Goal: Information Seeking & Learning: Learn about a topic

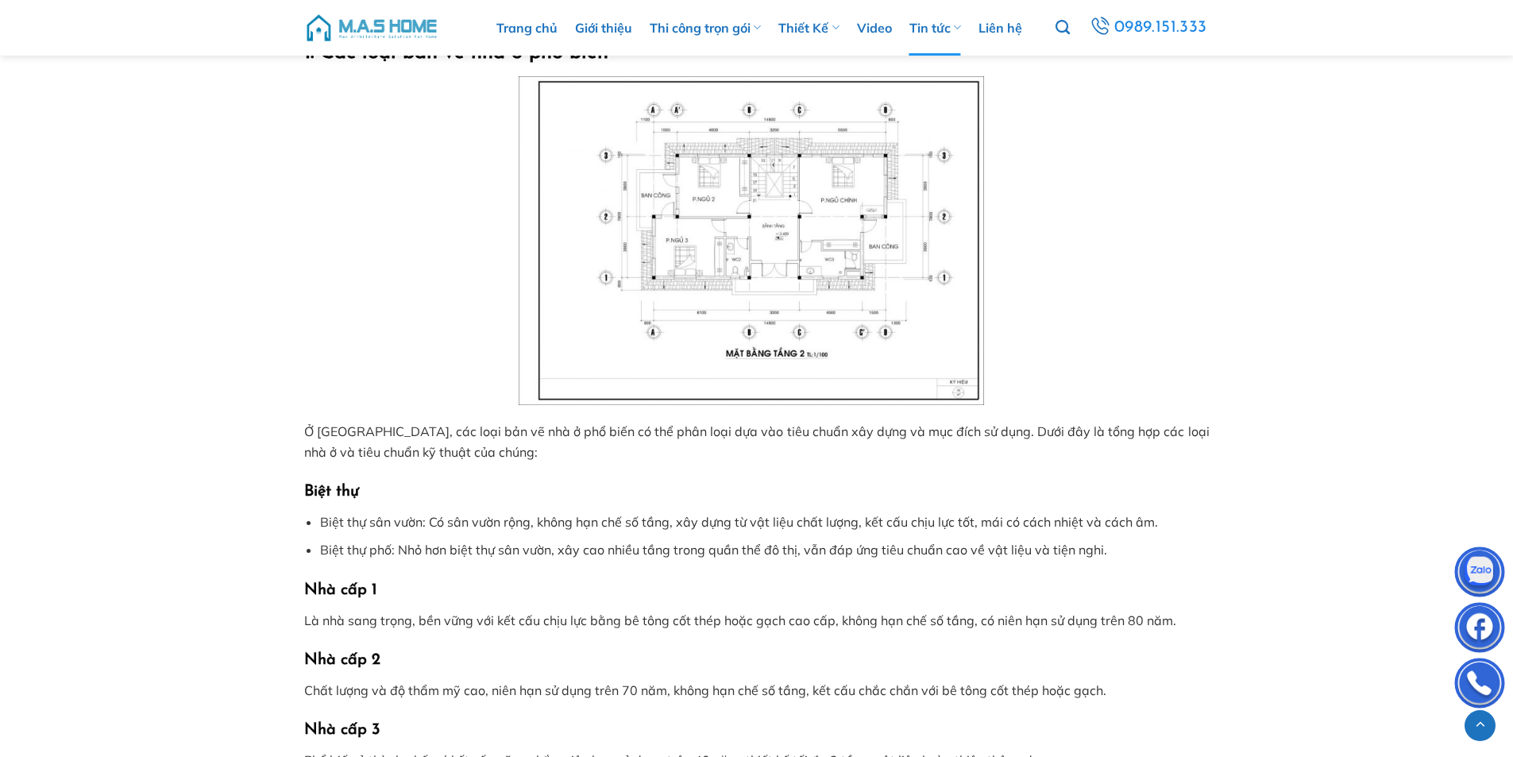
scroll to position [715, 0]
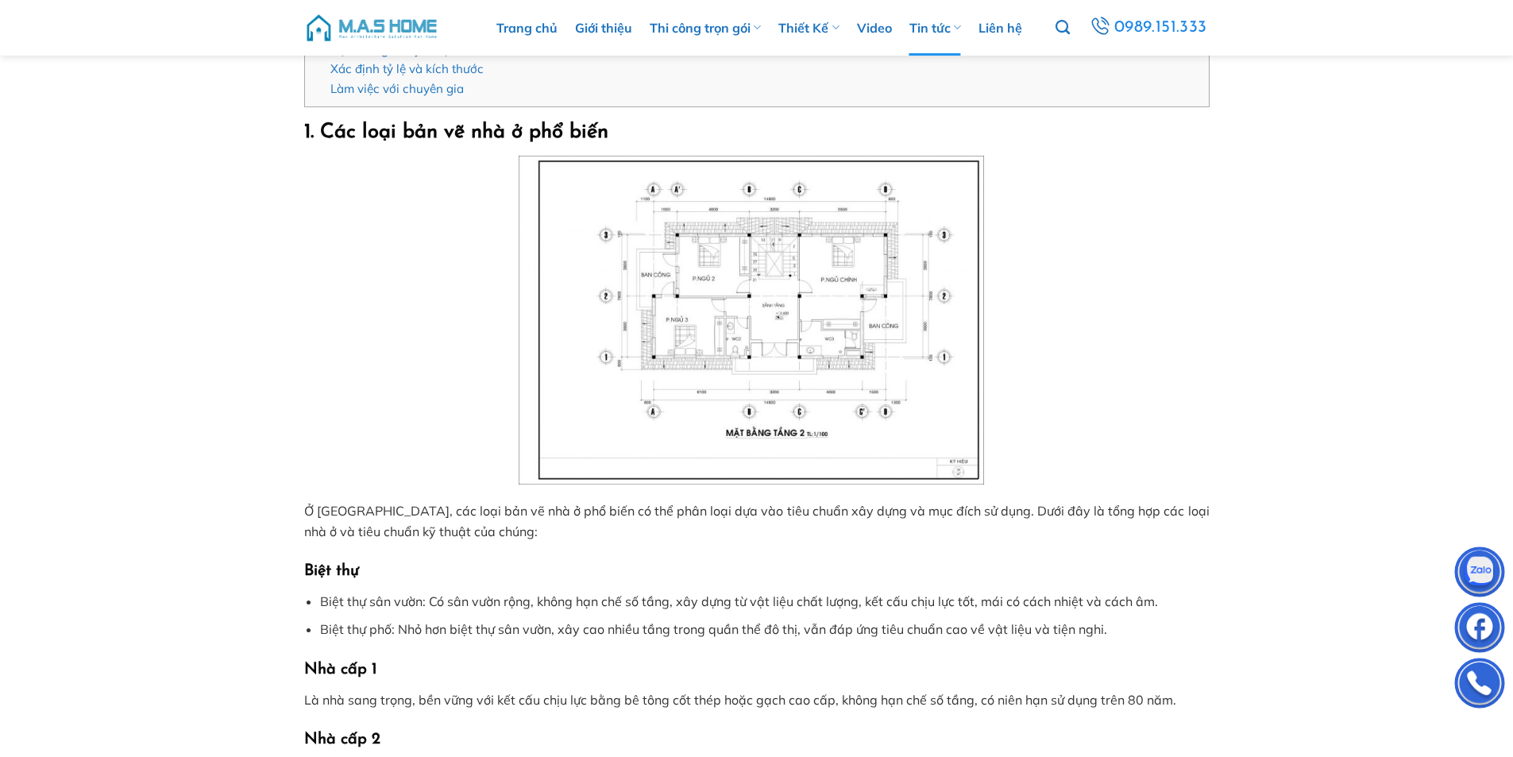
click at [770, 326] on img at bounding box center [757, 320] width 477 height 329
click at [941, 450] on img at bounding box center [757, 320] width 477 height 329
click at [930, 457] on img at bounding box center [757, 320] width 477 height 329
click at [720, 263] on img at bounding box center [757, 320] width 477 height 329
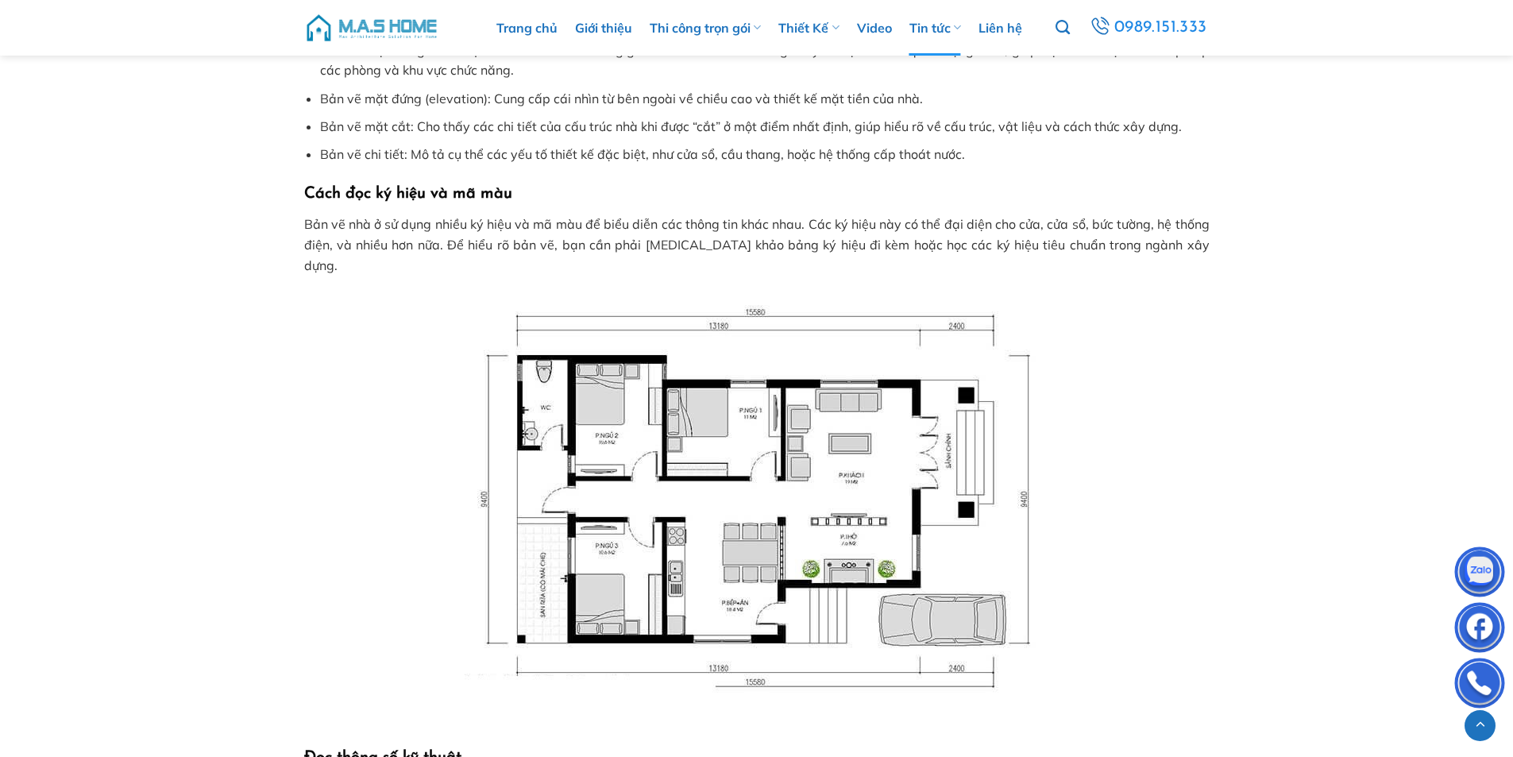
scroll to position [3416, 0]
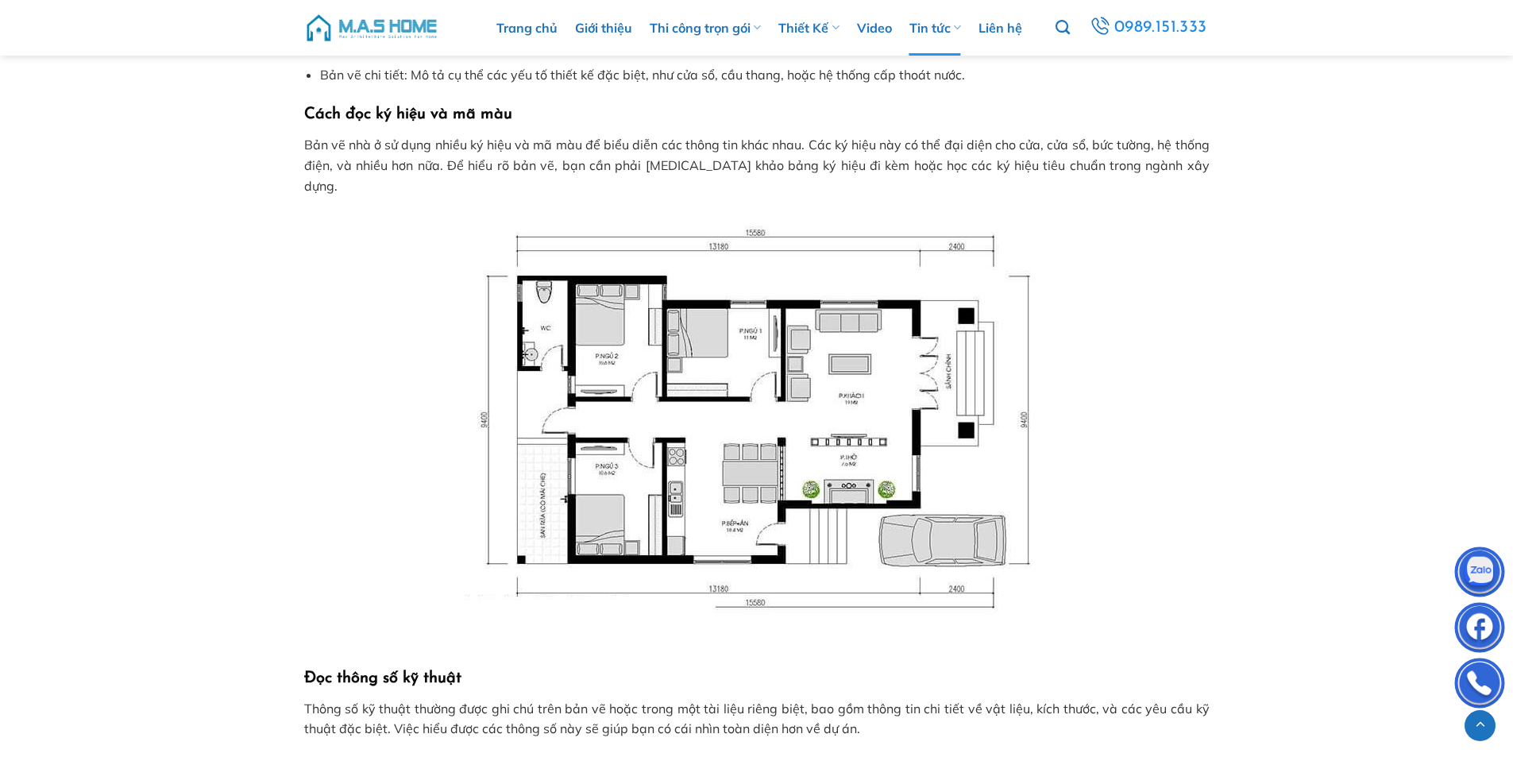
click at [752, 419] on img at bounding box center [757, 431] width 636 height 436
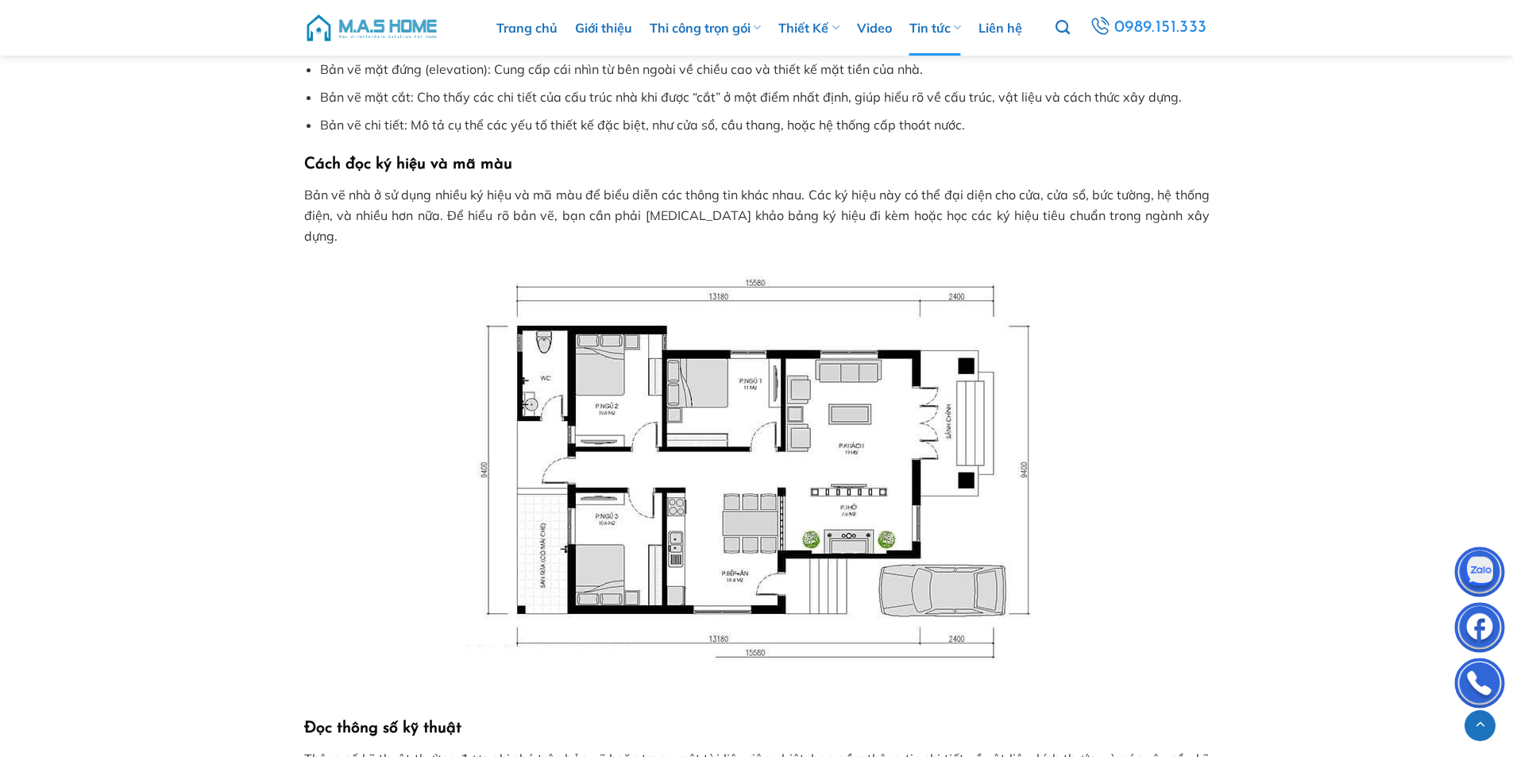
scroll to position [3525, 0]
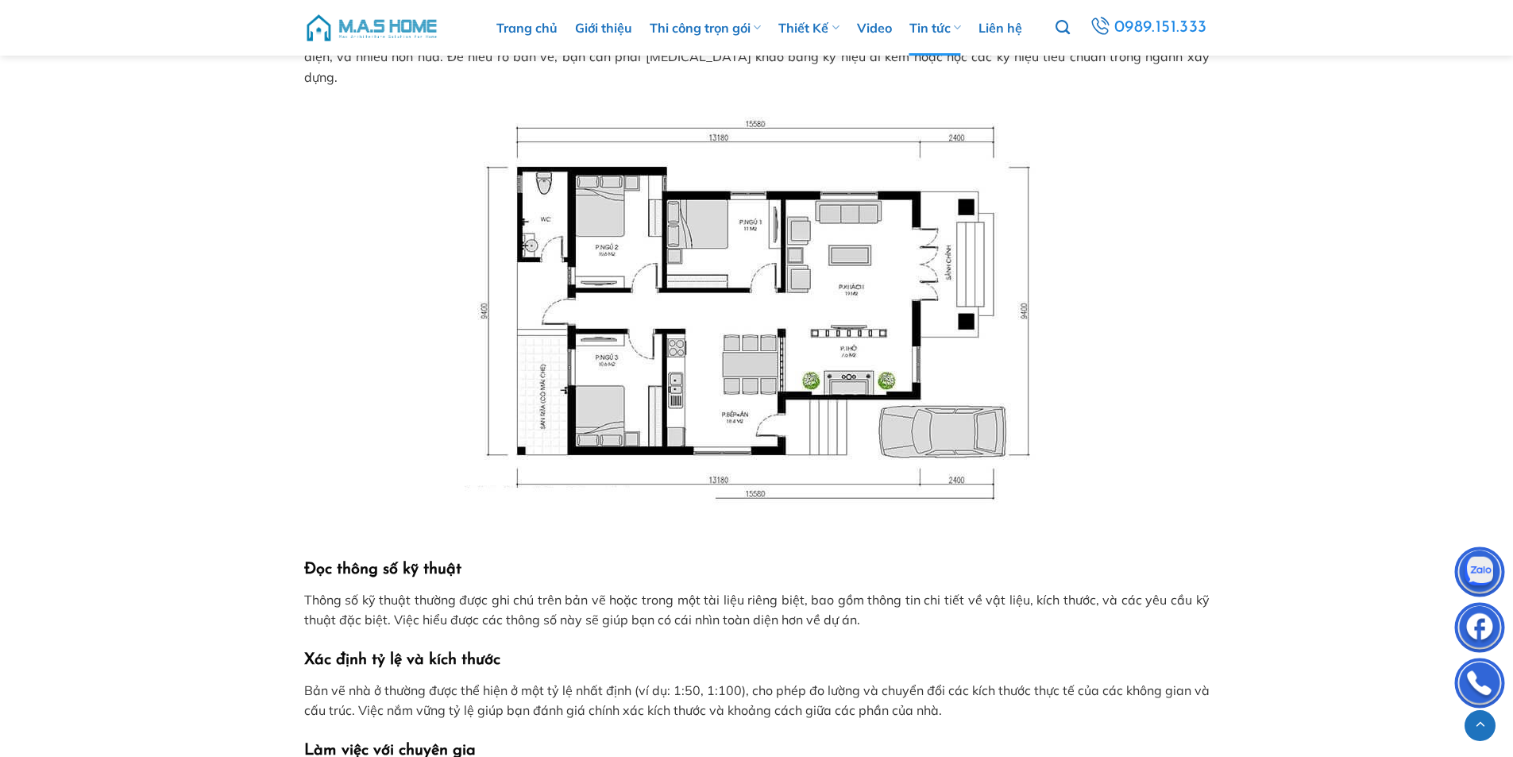
click at [666, 456] on img at bounding box center [757, 322] width 636 height 436
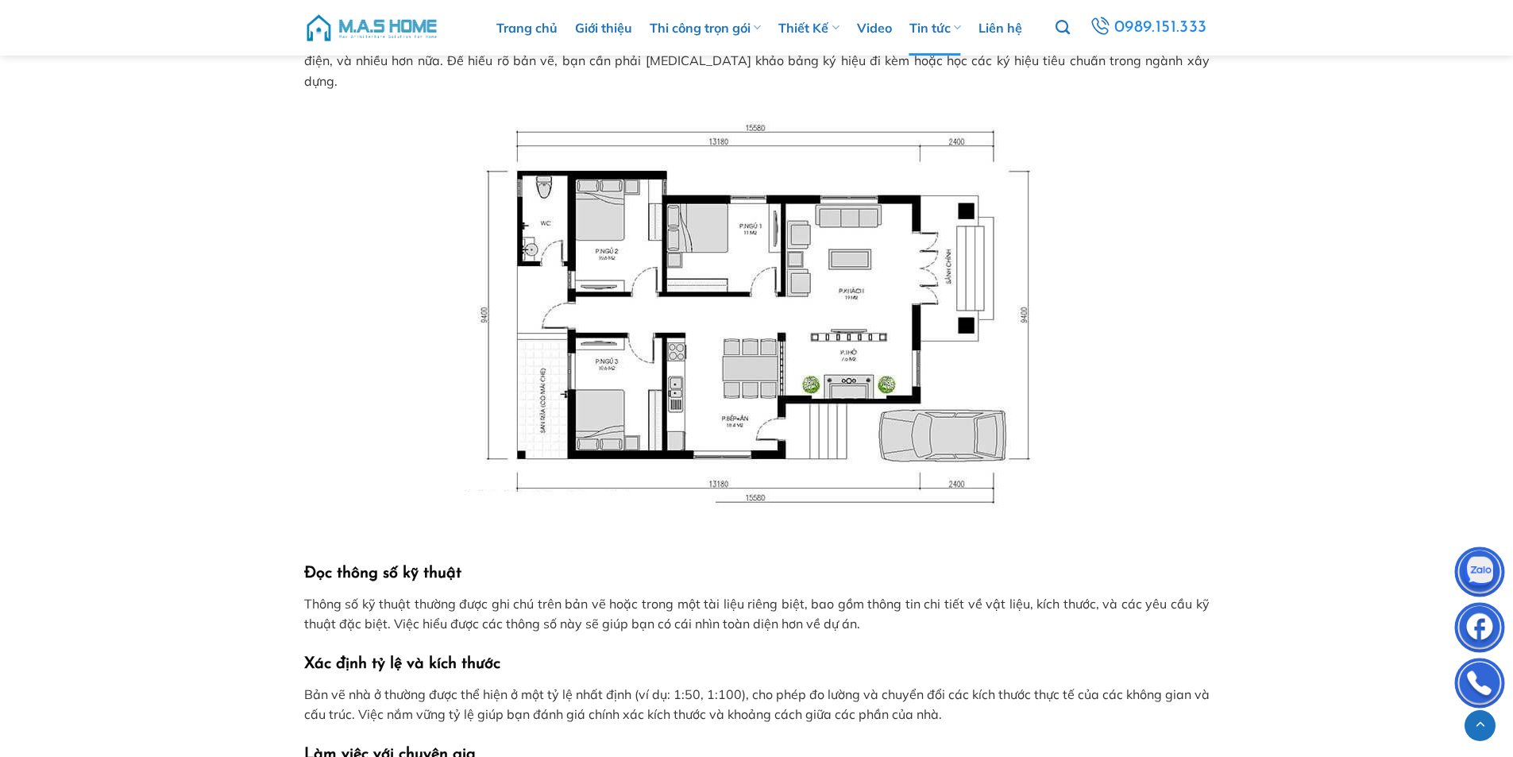
scroll to position [3529, 0]
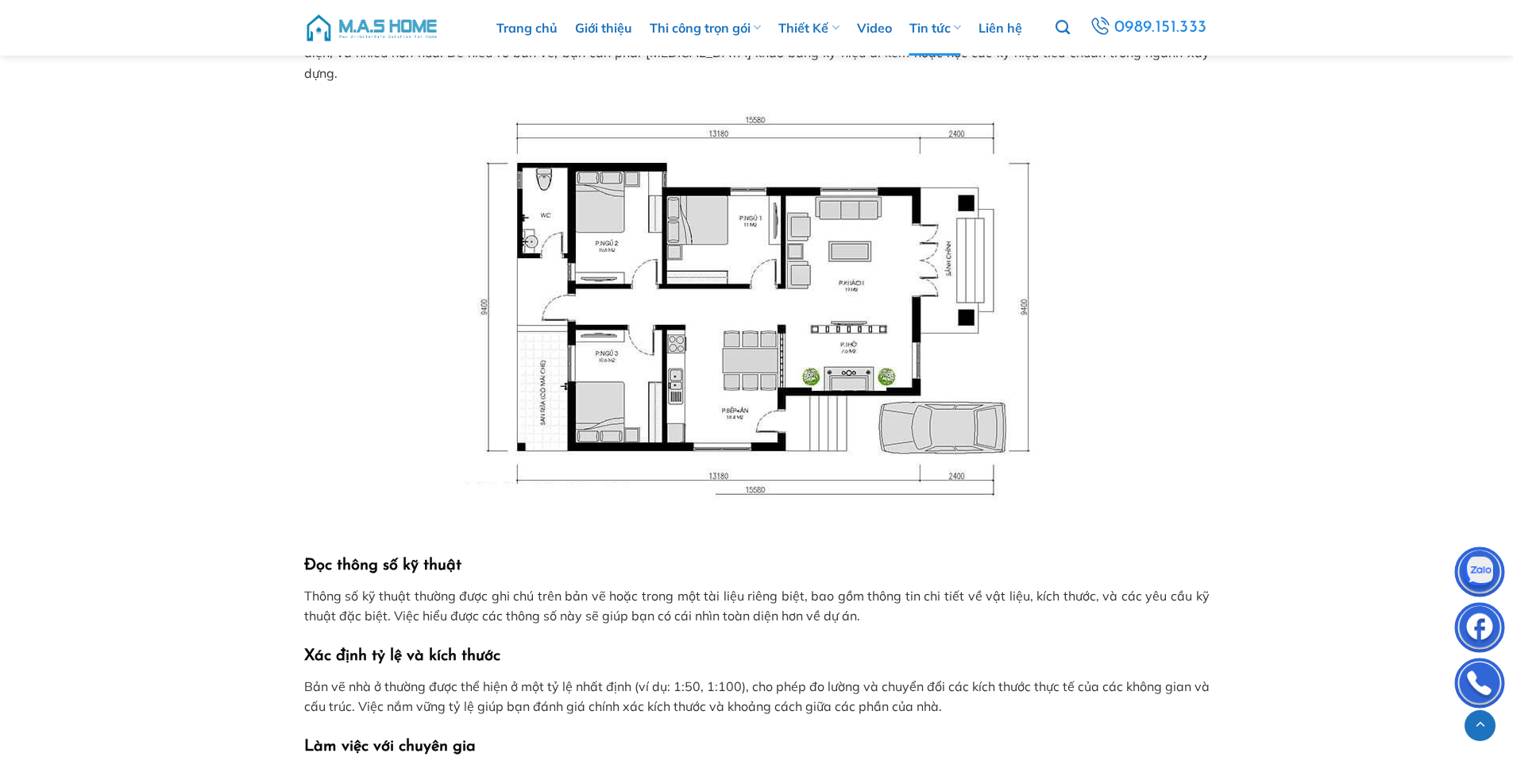
click at [456, 441] on img at bounding box center [757, 318] width 636 height 436
click at [526, 399] on img at bounding box center [757, 318] width 636 height 436
click at [932, 344] on img at bounding box center [757, 318] width 636 height 436
click at [926, 347] on img at bounding box center [757, 318] width 636 height 436
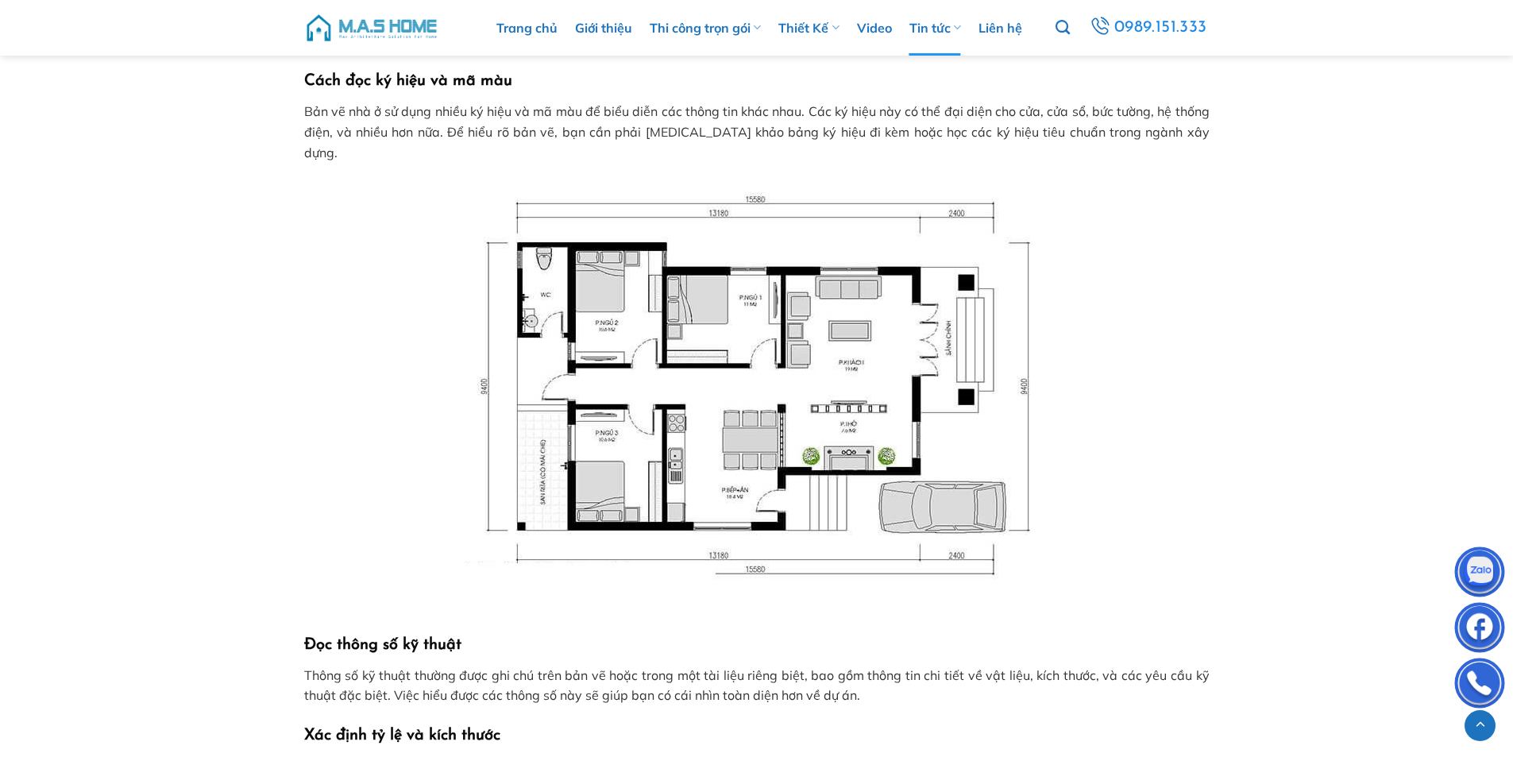
click at [845, 218] on img at bounding box center [757, 398] width 636 height 436
click at [852, 225] on img at bounding box center [757, 398] width 636 height 436
click at [899, 257] on img at bounding box center [757, 398] width 636 height 436
drag, startPoint x: 899, startPoint y: 257, endPoint x: 737, endPoint y: 329, distance: 177.1
click at [753, 343] on img at bounding box center [757, 398] width 636 height 436
